Goal: Complete application form

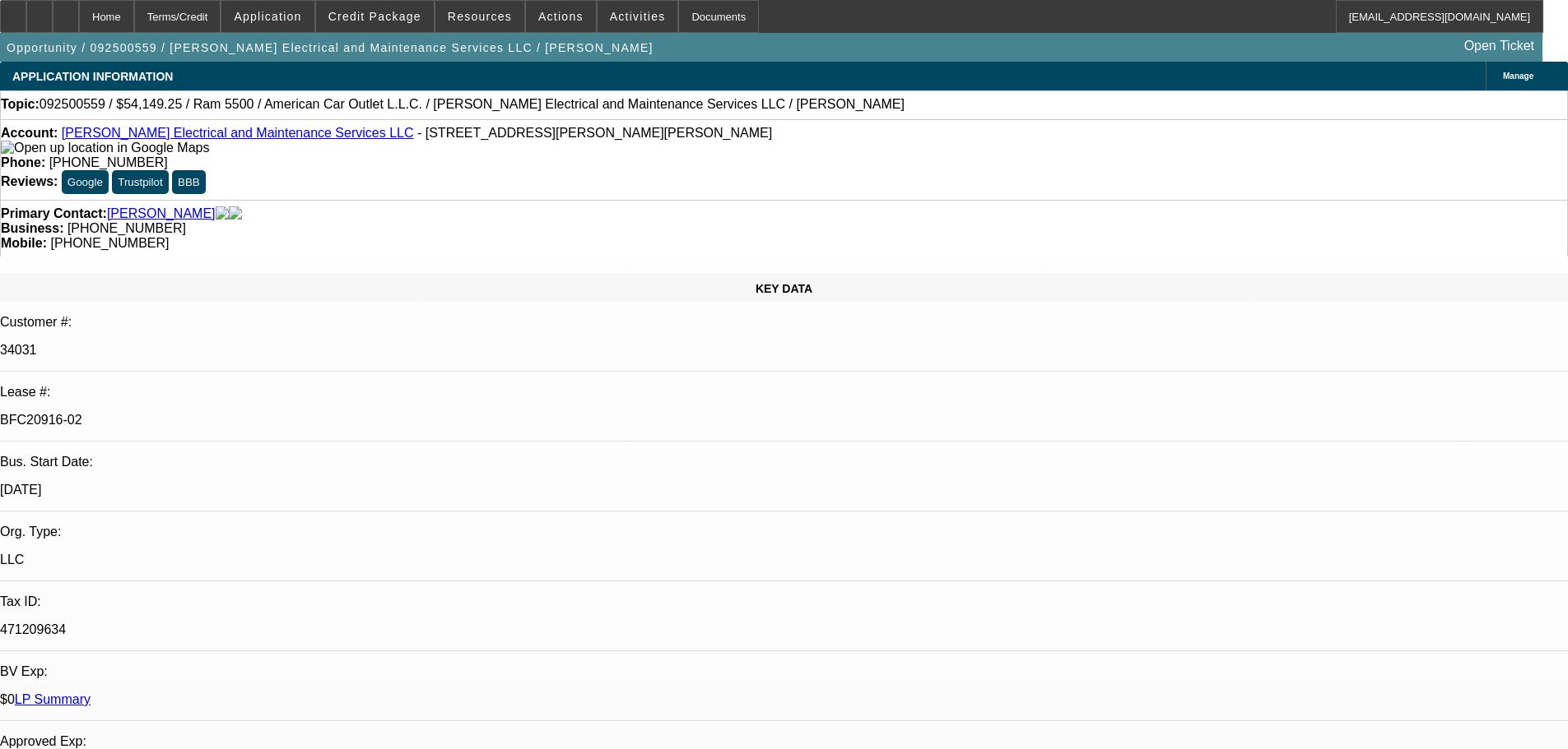
select select "0"
select select "2"
select select "0"
select select "6"
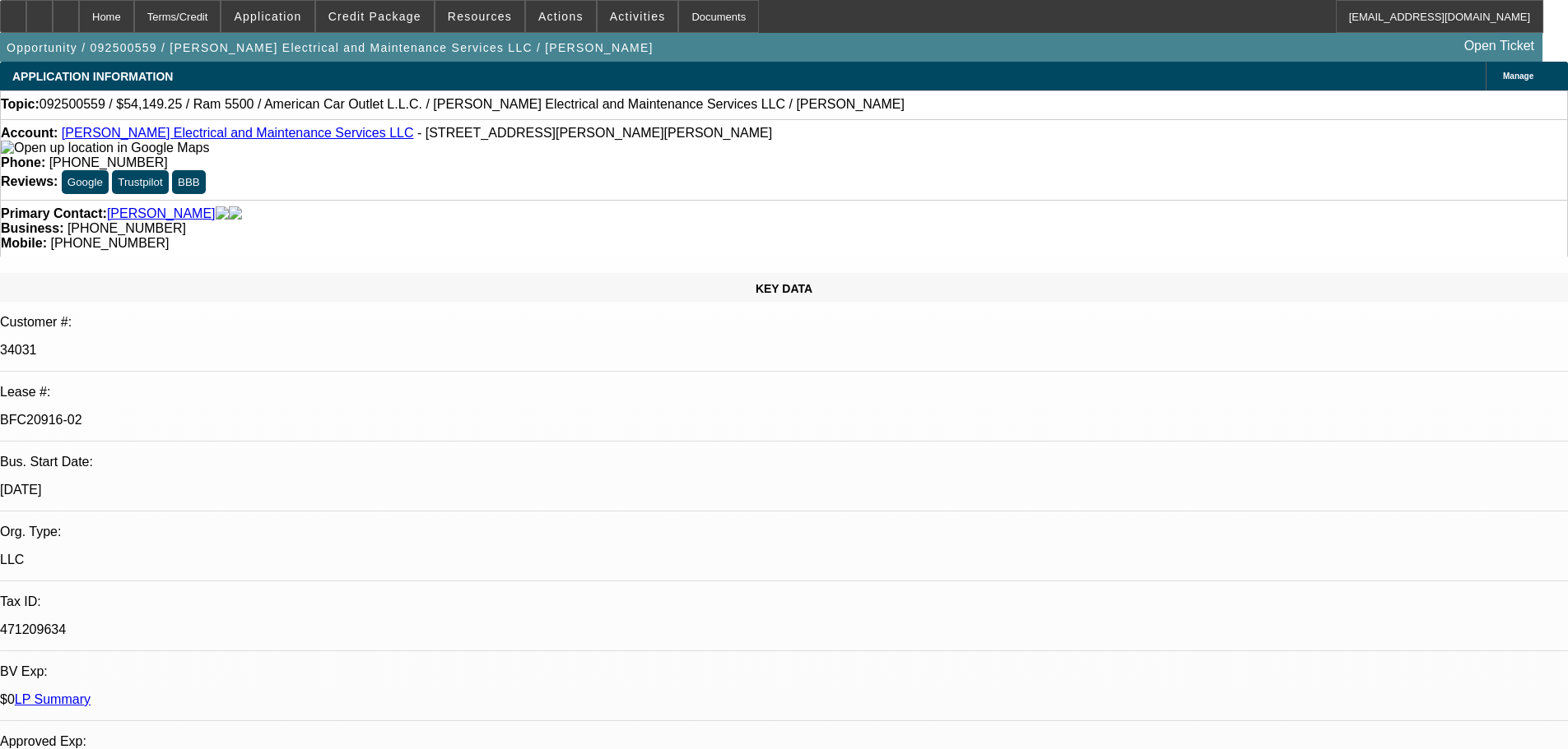
select select "0"
select select "2"
select select "0"
select select "6"
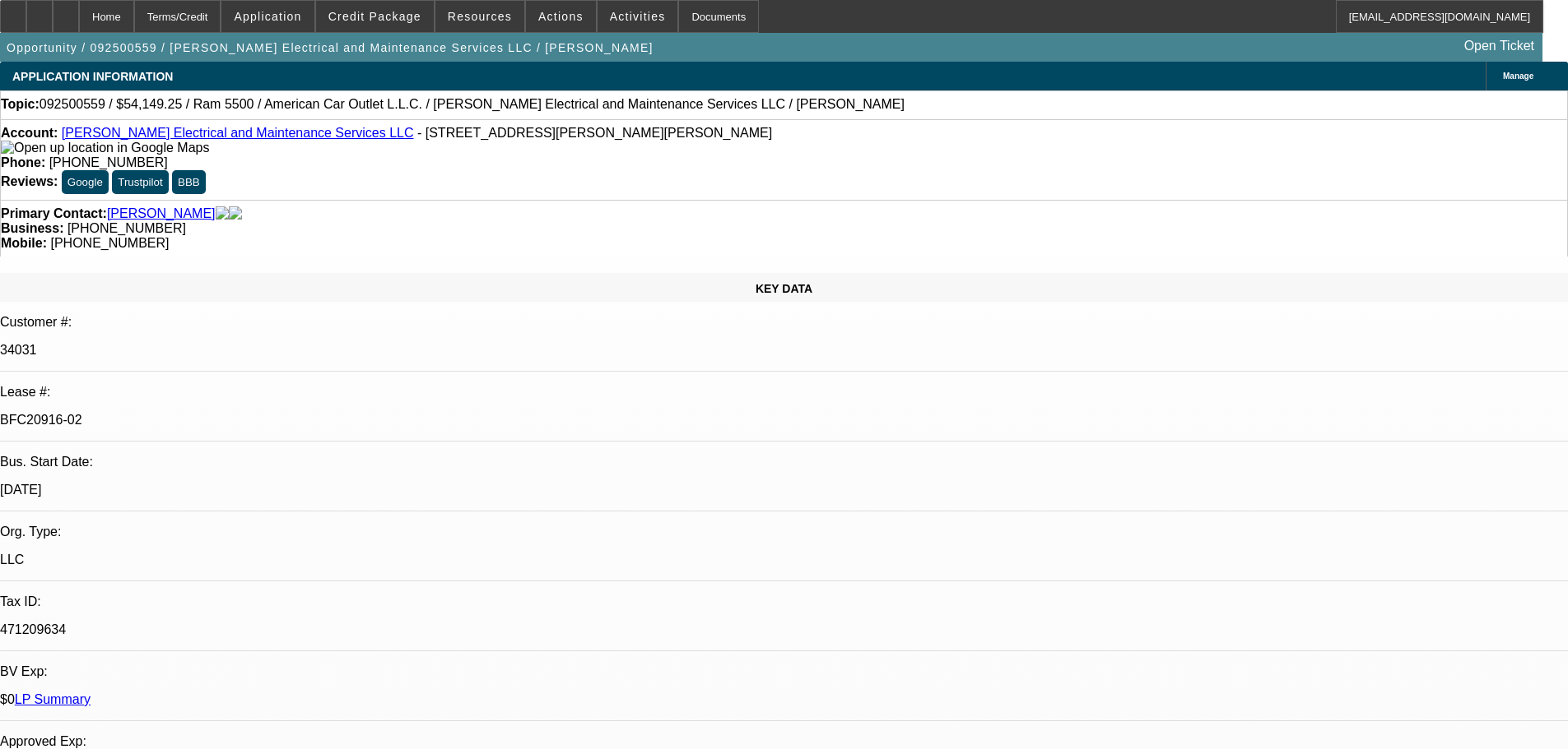
select select "0"
select select "2"
select select "0"
select select "6"
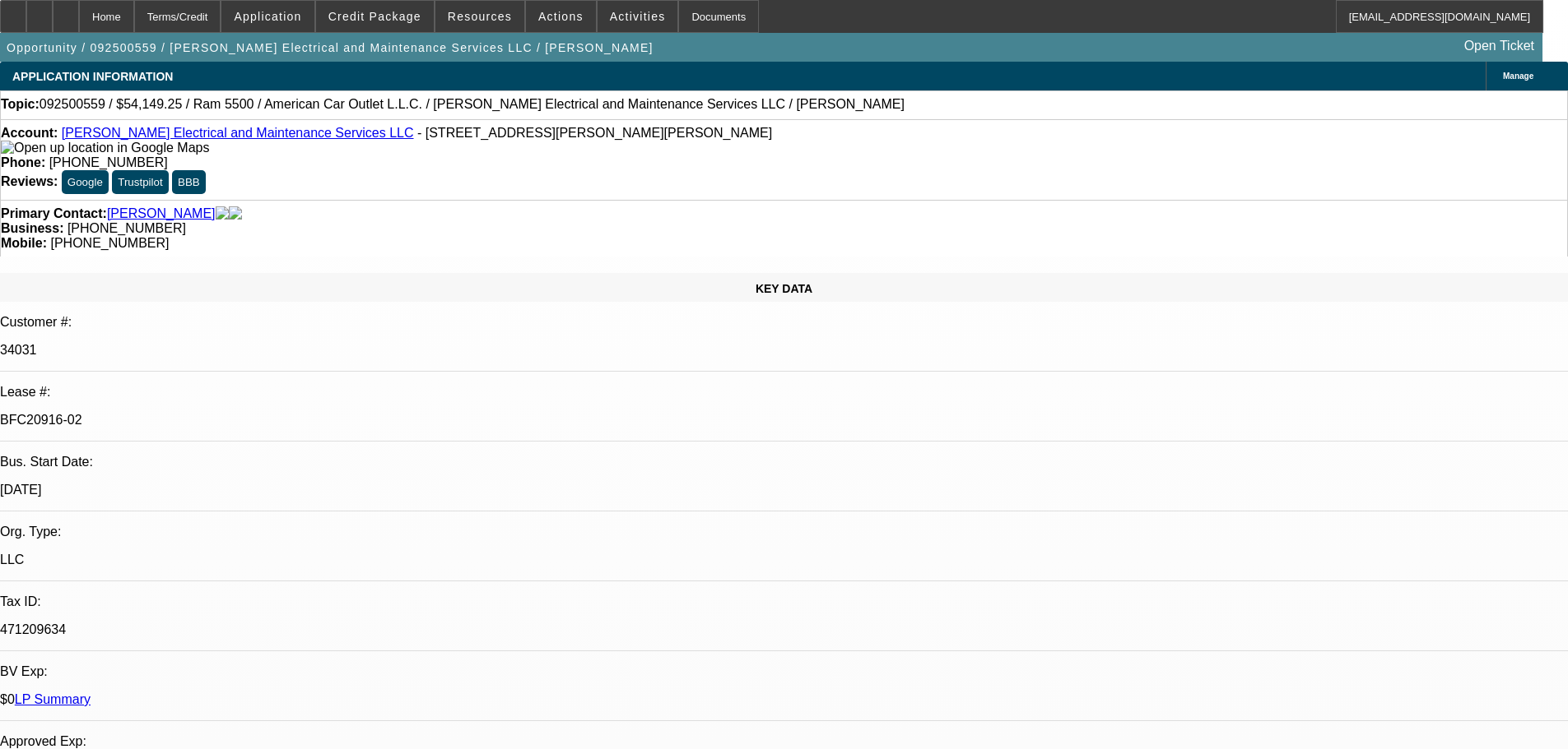
select select "0.1"
select select "2"
select select "0"
select select "6"
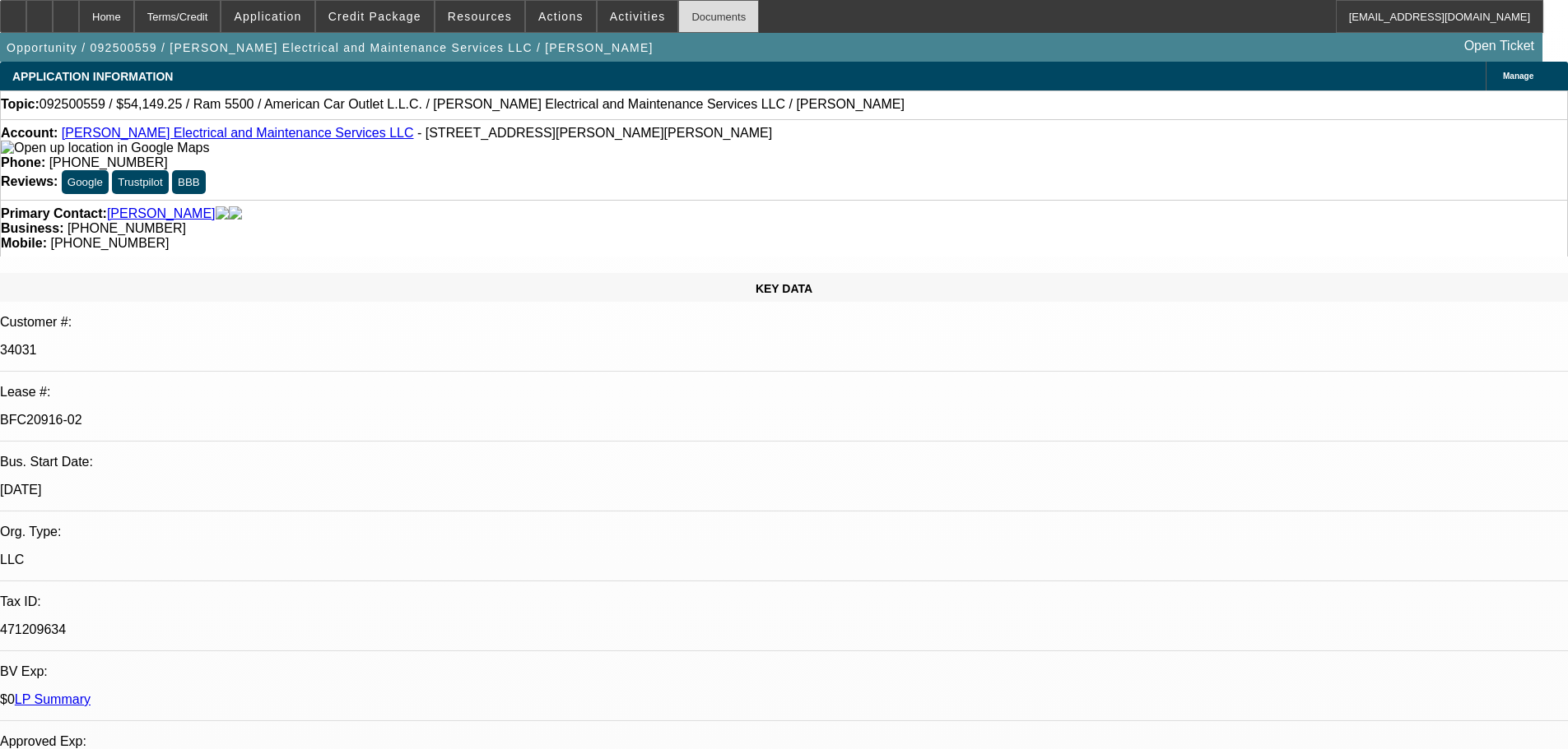
click at [678, 17] on div "Documents" at bounding box center [718, 17] width 81 height 33
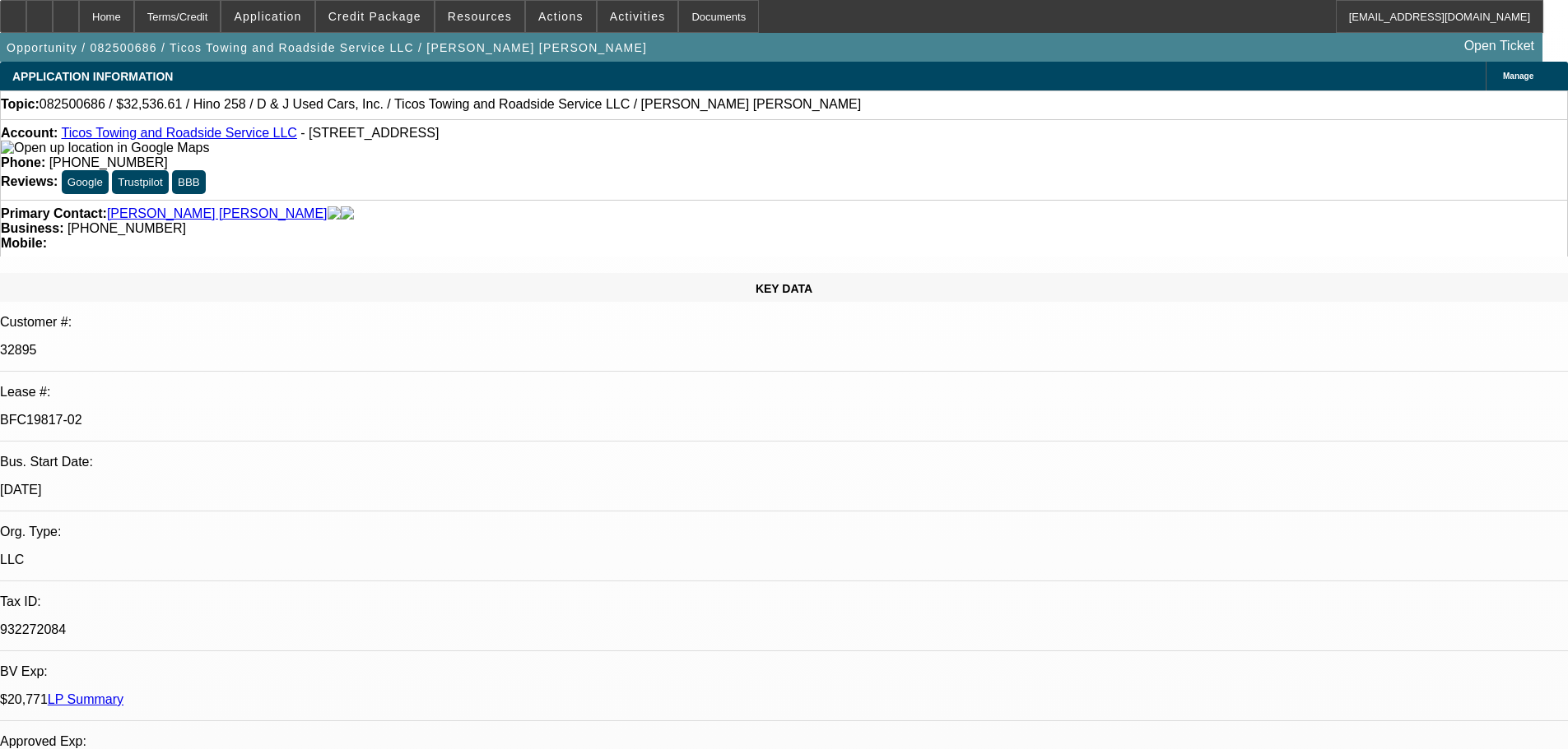
select select "0.15"
select select "2"
select select "0.1"
select select "2"
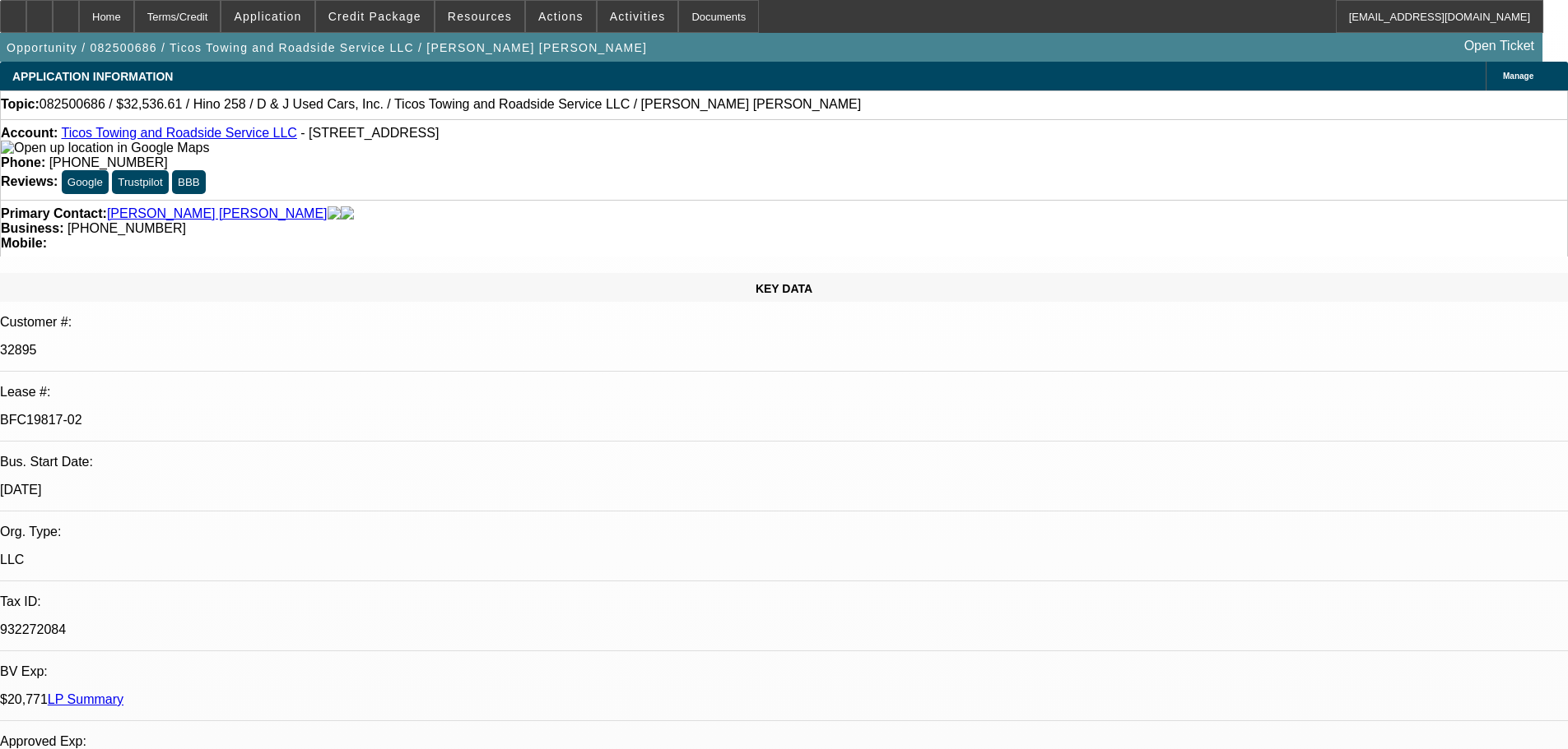
select select "0.1"
select select "0"
select select "2"
select select "0.1"
select select "0"
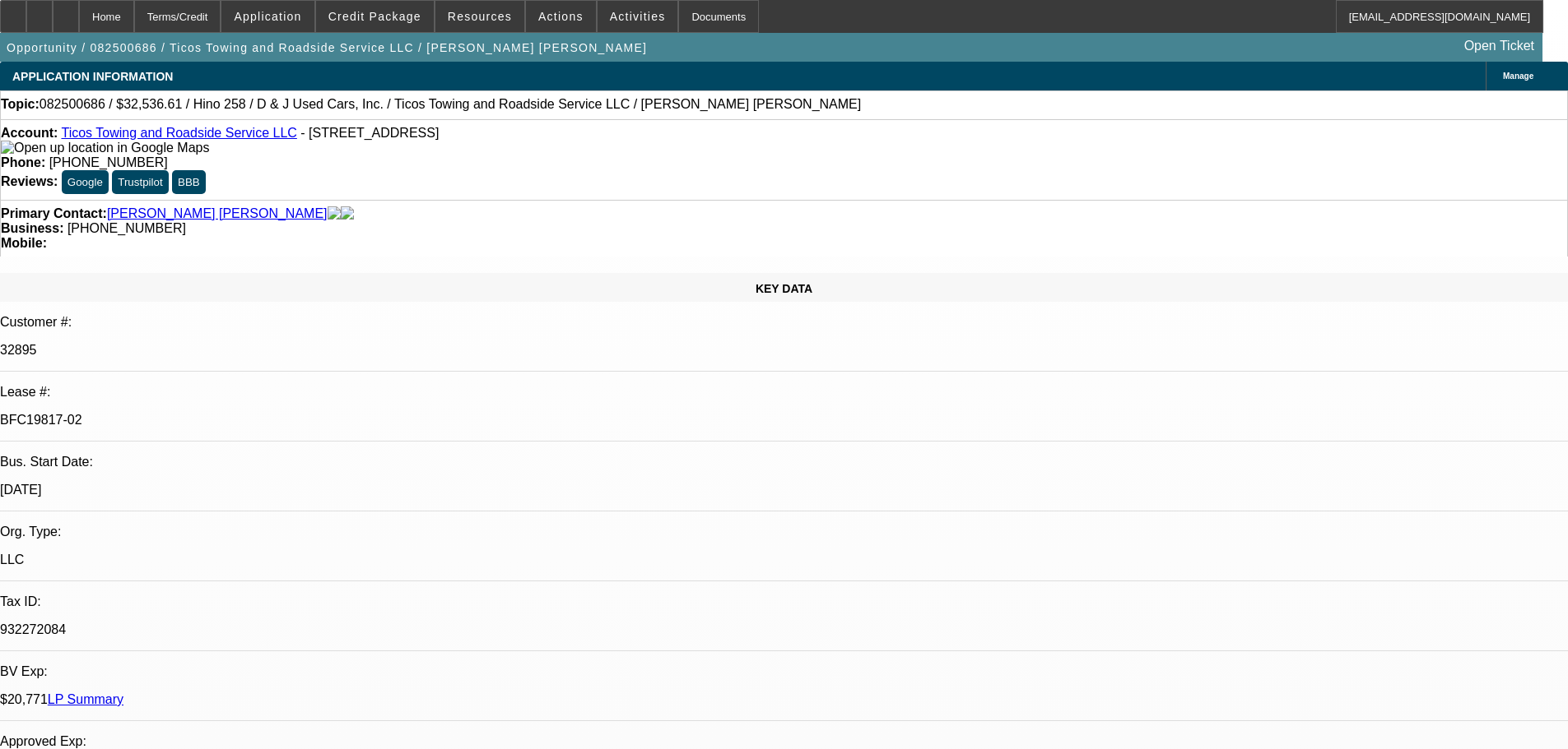
select select "2"
select select "0.1"
select select "1"
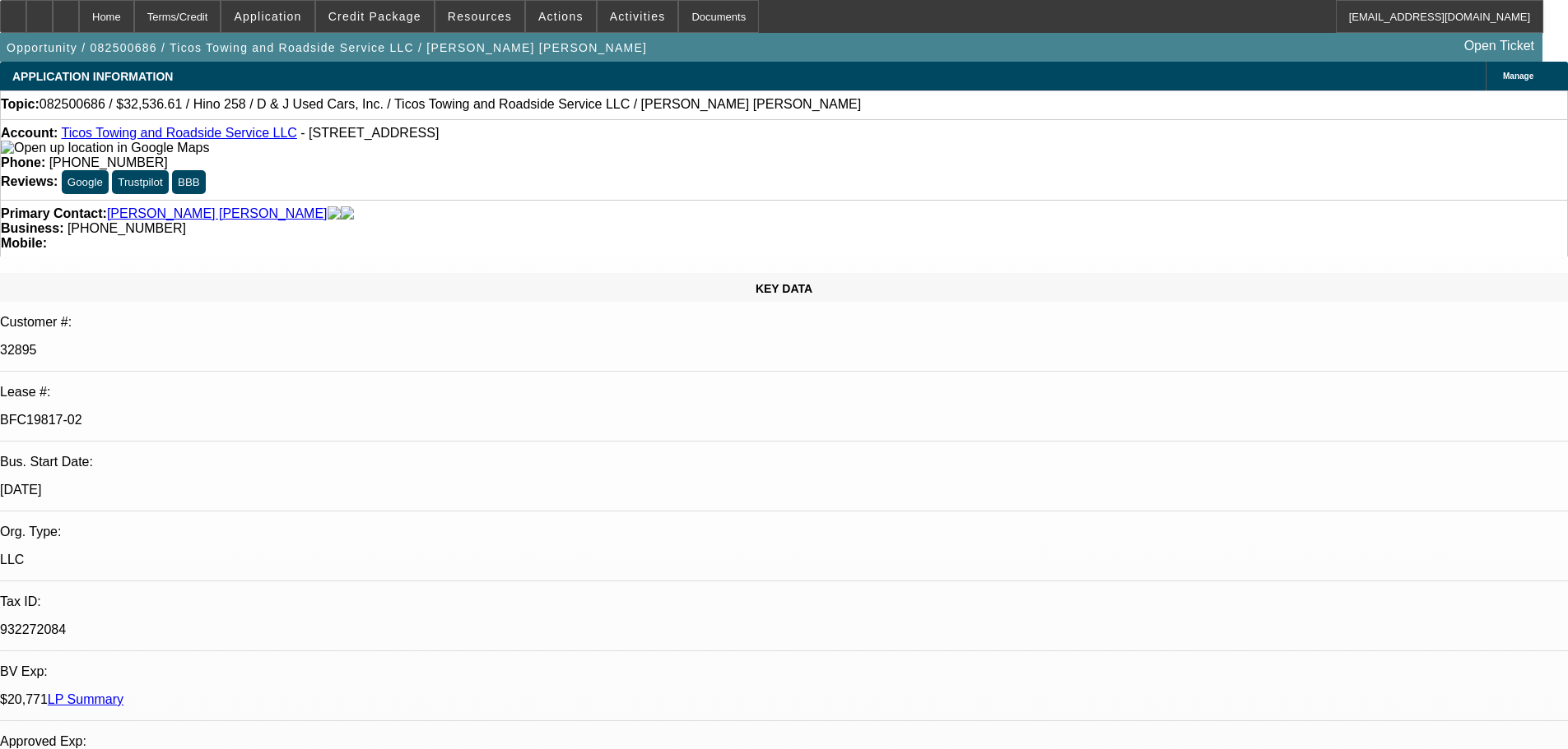
select select "1"
select select "2"
select select "4"
select select "2"
select select "4"
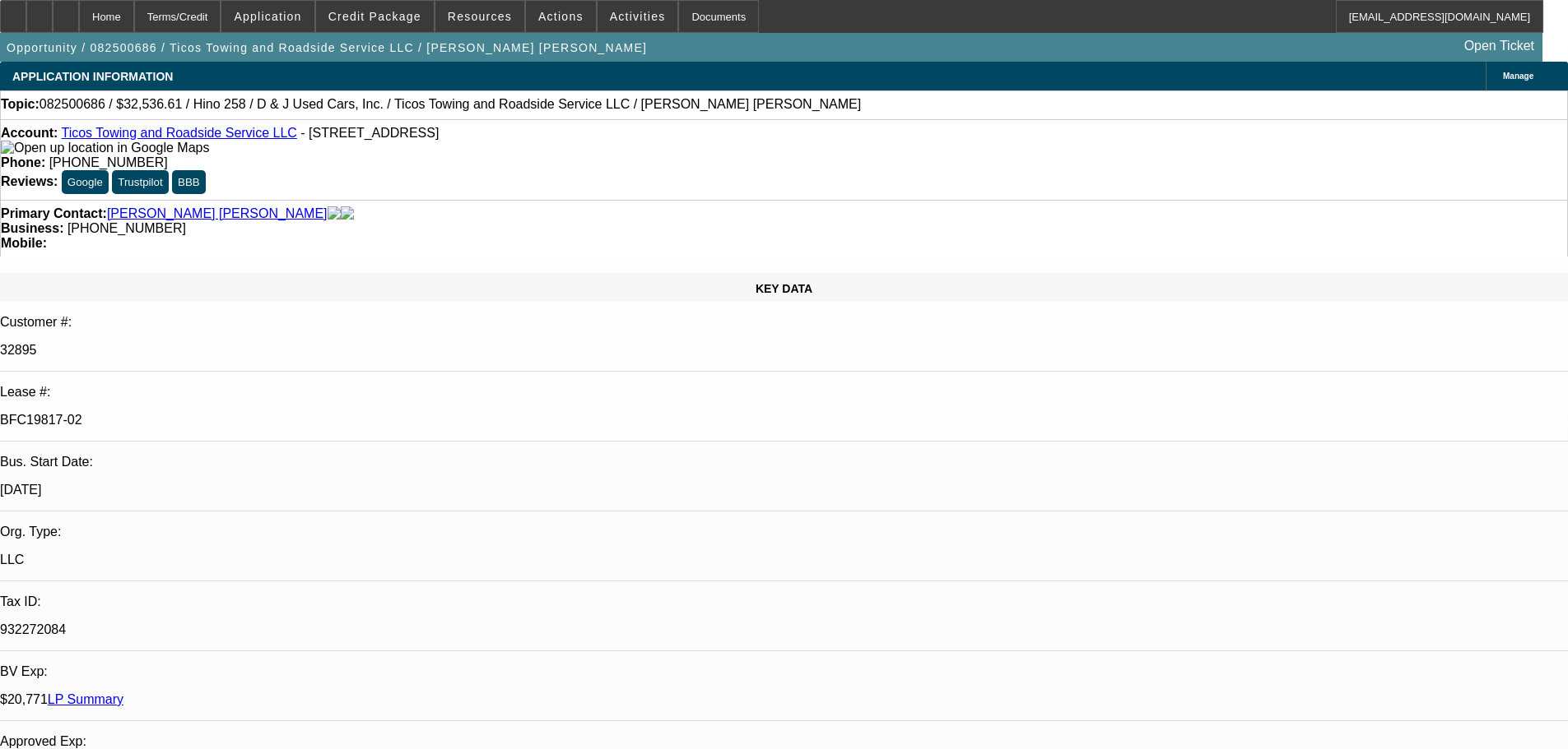
select select "2"
select select "4"
select select "2"
select select "4"
click at [678, 13] on div "Documents" at bounding box center [718, 17] width 81 height 33
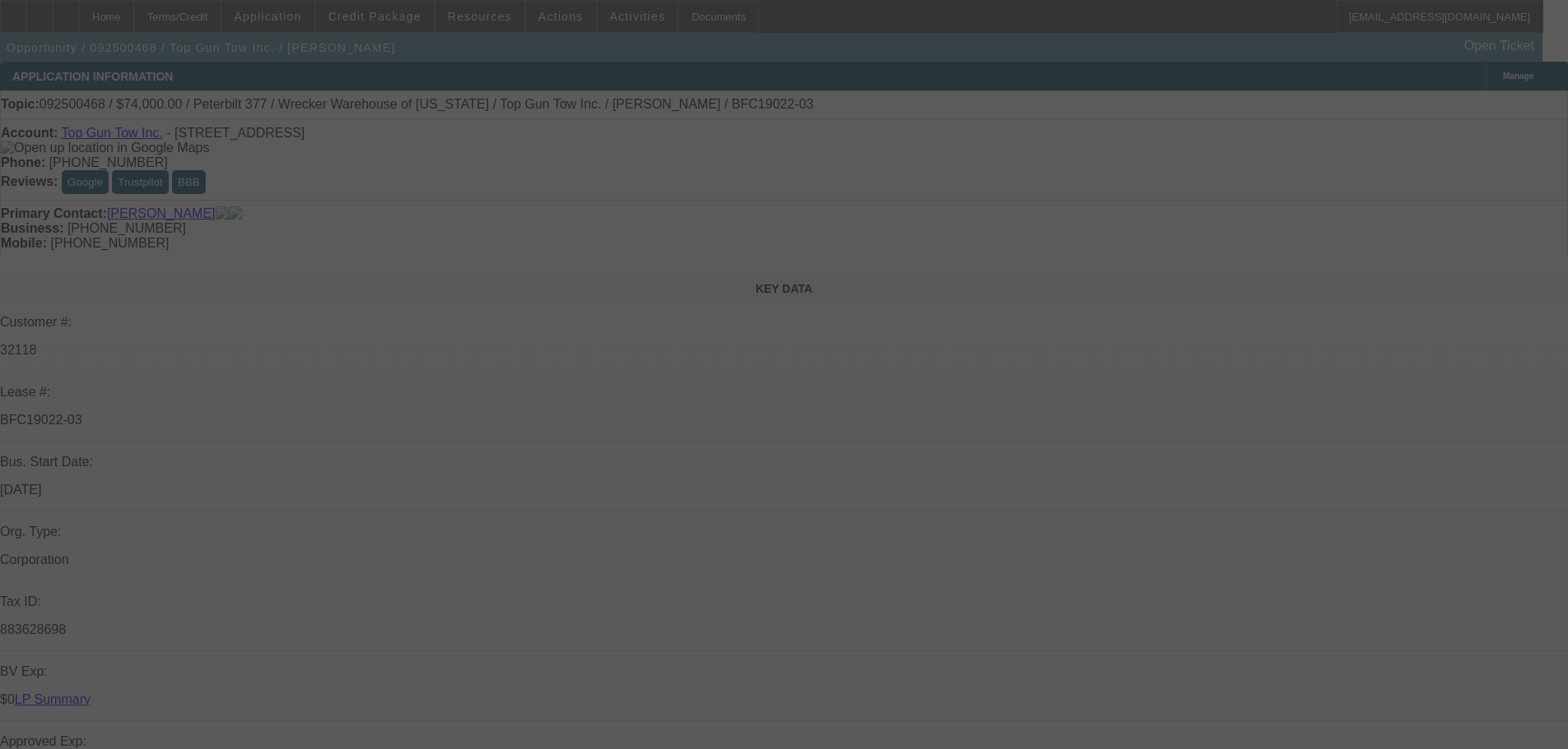
select select "0"
select select "2"
select select "0.1"
select select "4"
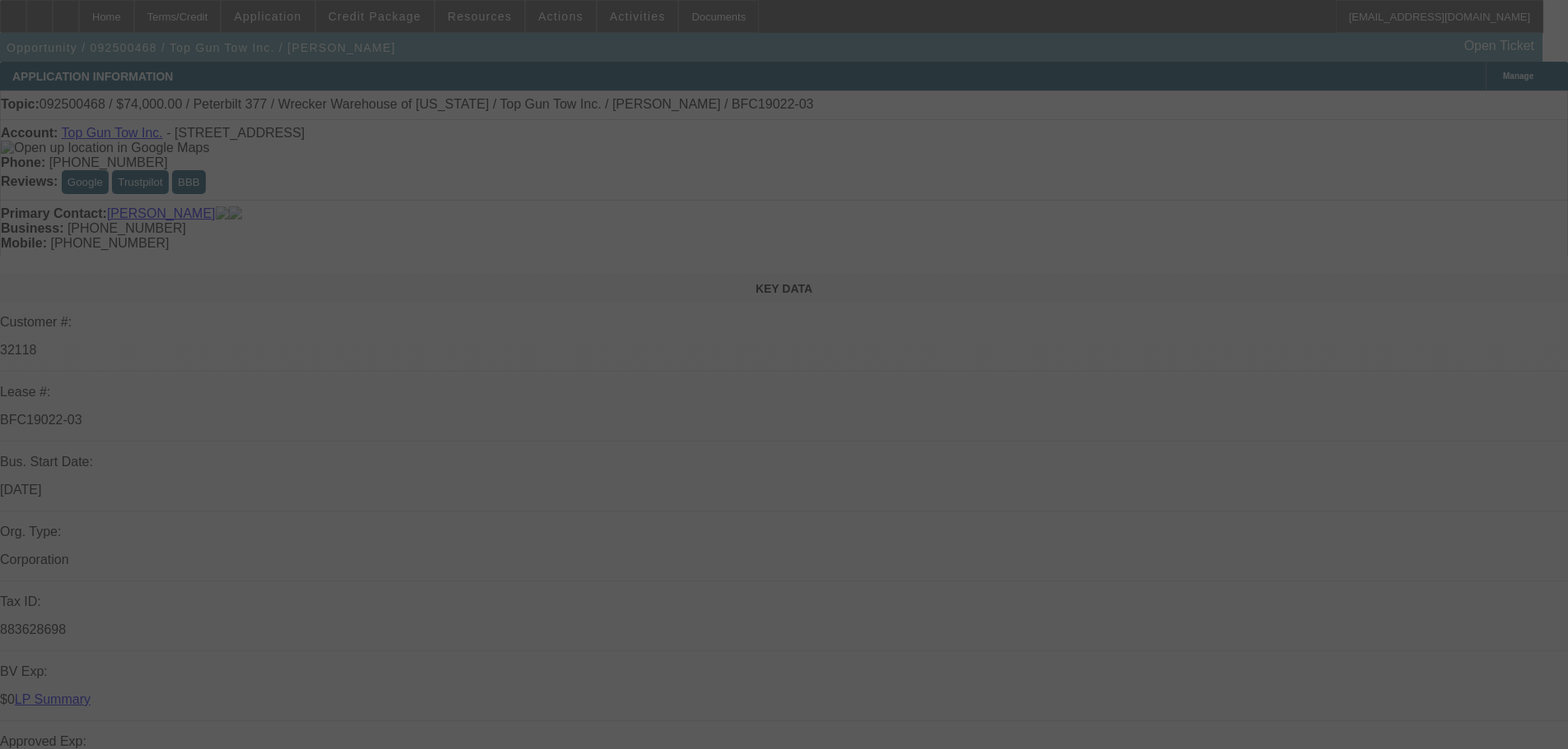
select select "0"
select select "2"
select select "0.1"
select select "4"
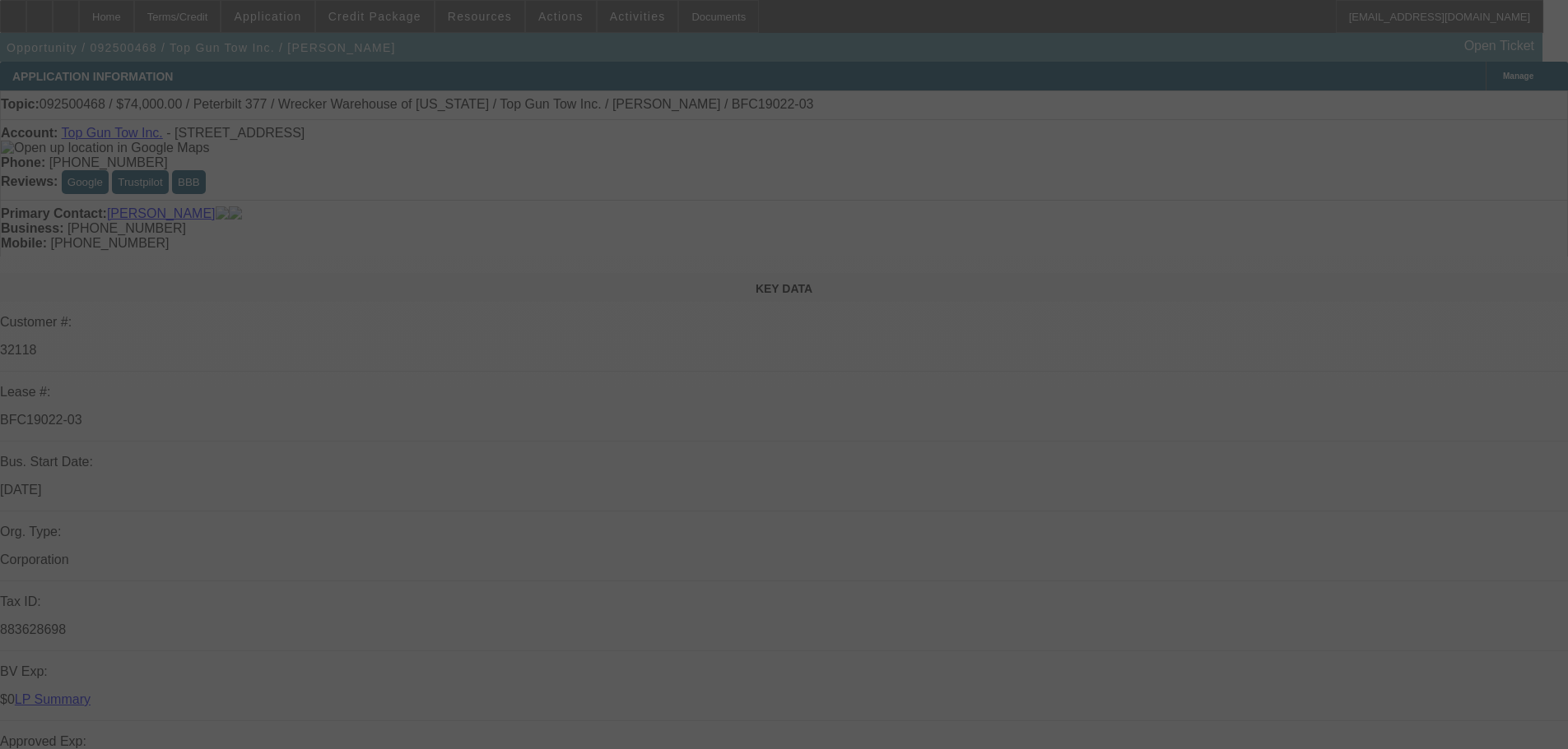
select select "0"
select select "2"
select select "0.1"
select select "4"
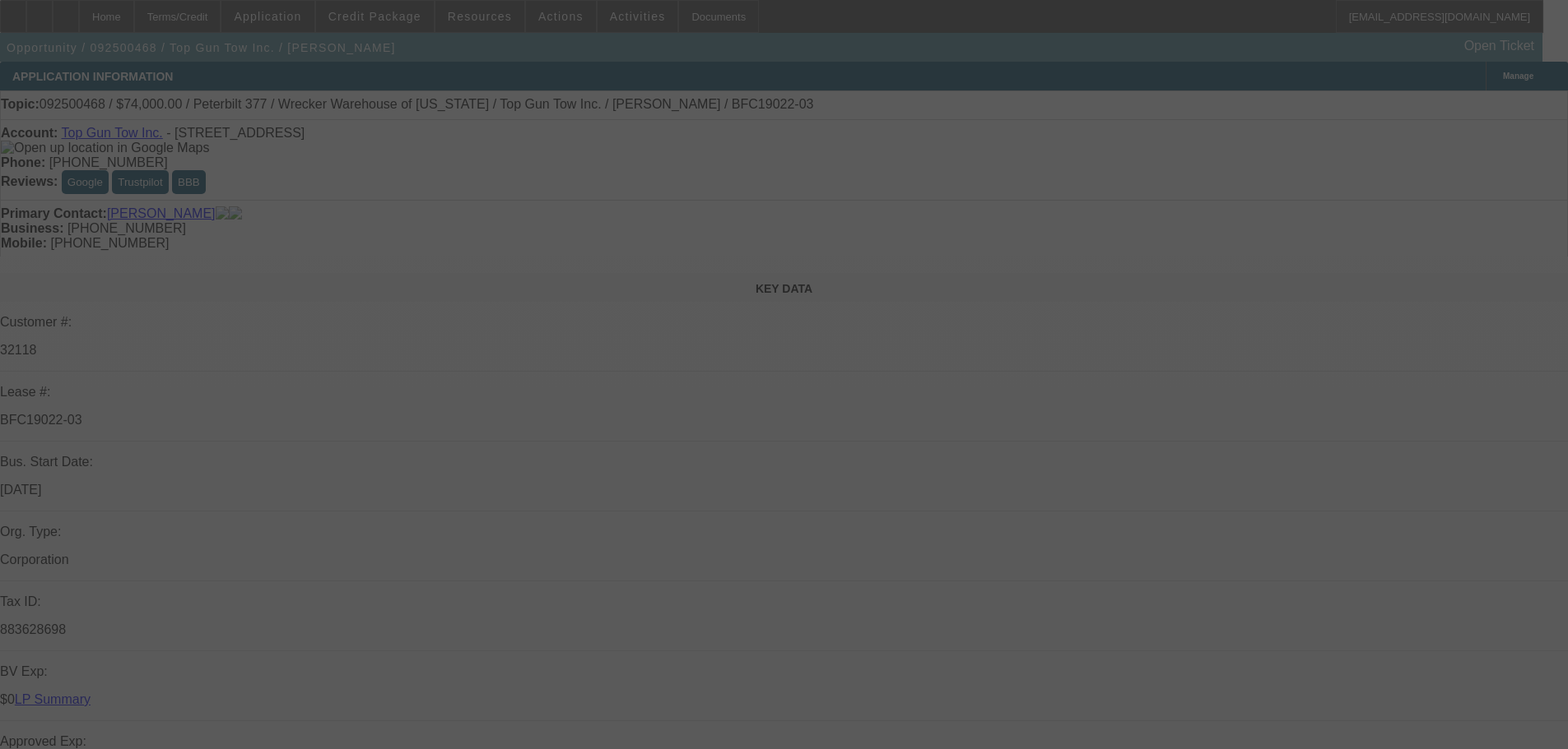
select select "0"
select select "2"
select select "0.1"
select select "4"
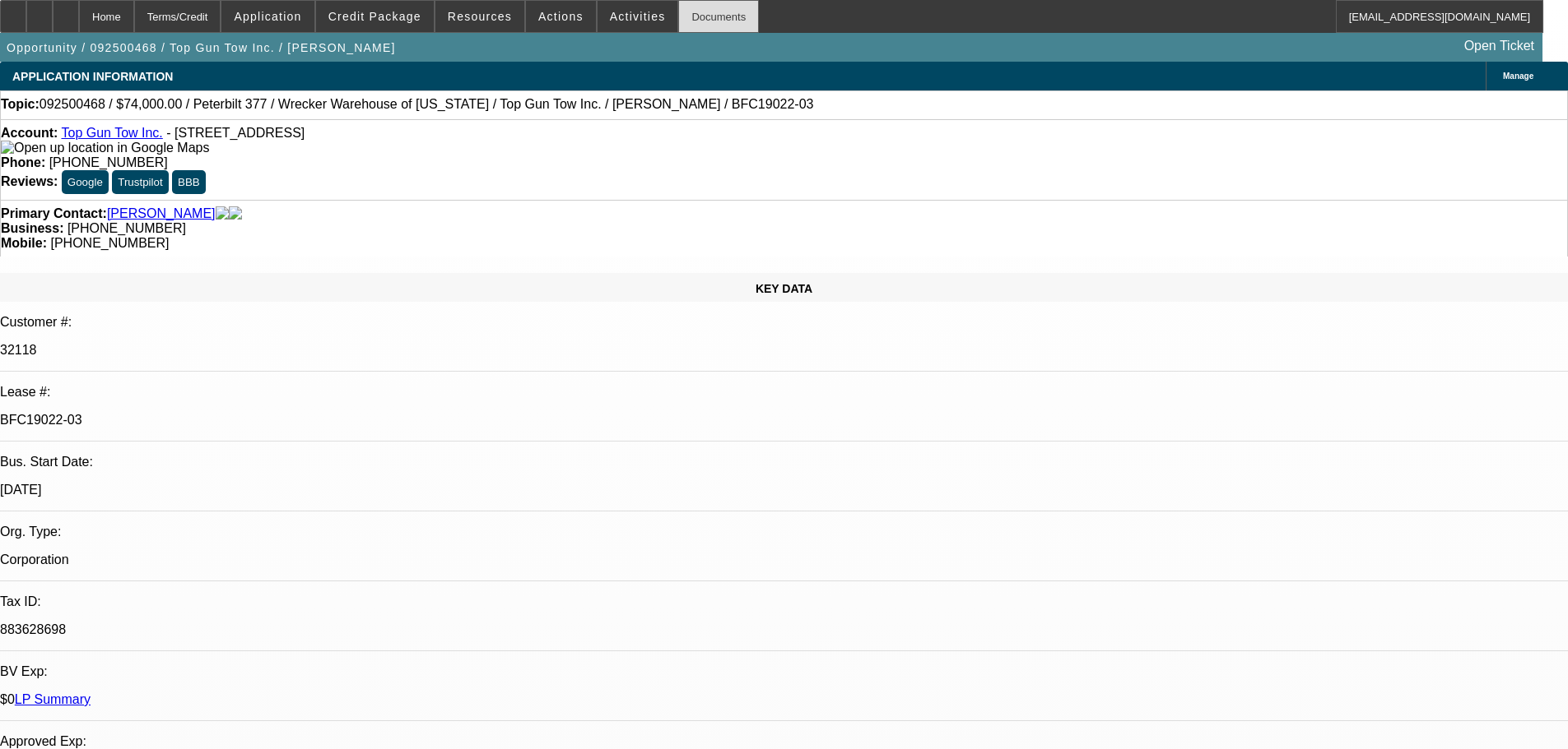
drag, startPoint x: 686, startPoint y: 33, endPoint x: 688, endPoint y: 24, distance: 9.2
click at [686, 33] on div "Opportunity / 092500468 / Top Gun Tow Inc. / [PERSON_NAME] Open Ticket" at bounding box center [771, 47] width 1542 height 28
click at [688, 21] on div "Documents" at bounding box center [718, 17] width 81 height 33
